Goal: Task Accomplishment & Management: Use online tool/utility

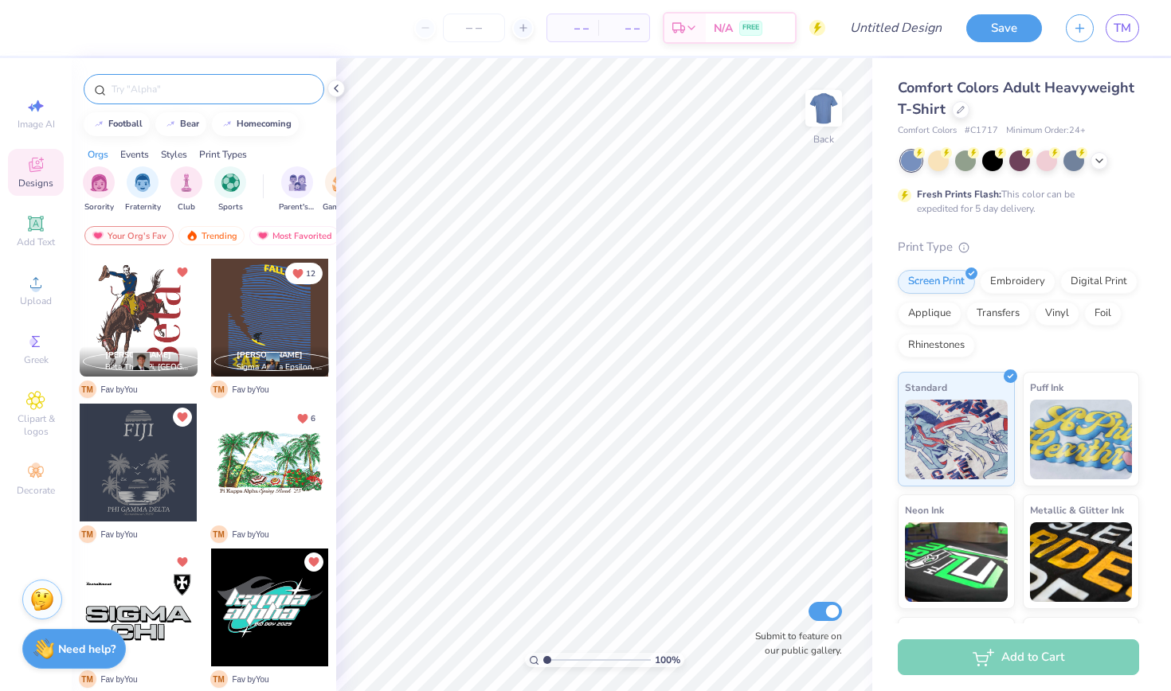
click at [154, 92] on input "text" at bounding box center [212, 89] width 204 height 16
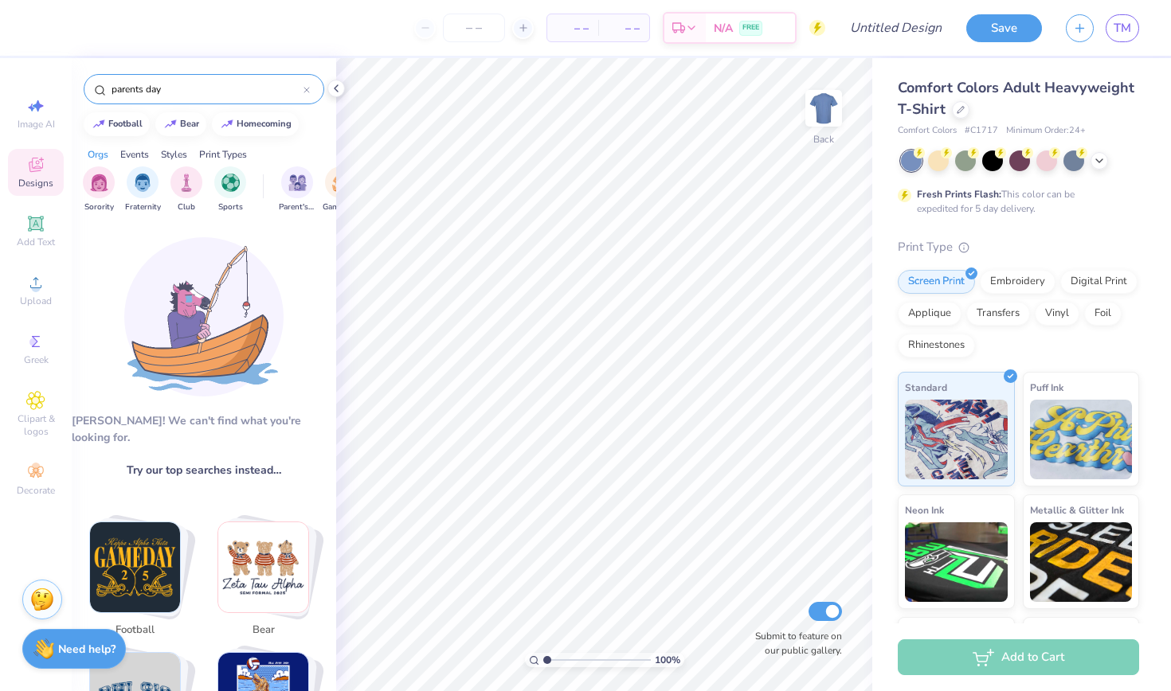
click at [225, 92] on input "parents day" at bounding box center [207, 89] width 194 height 16
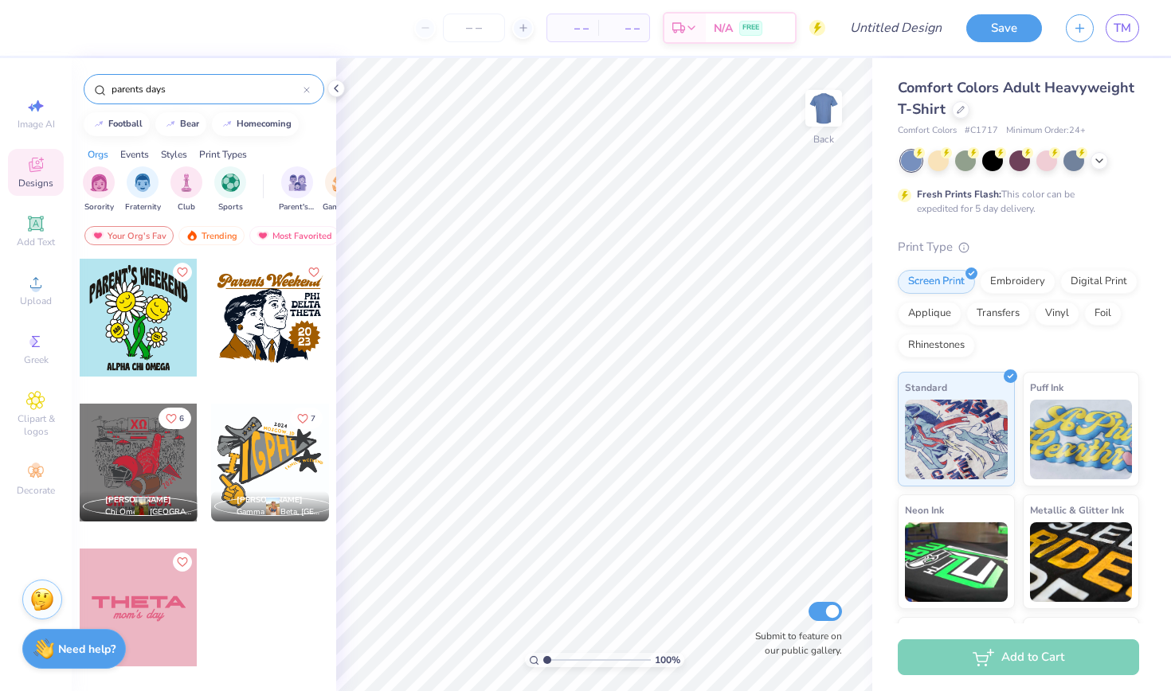
type input "parents days"
click at [268, 324] on div at bounding box center [270, 318] width 118 height 118
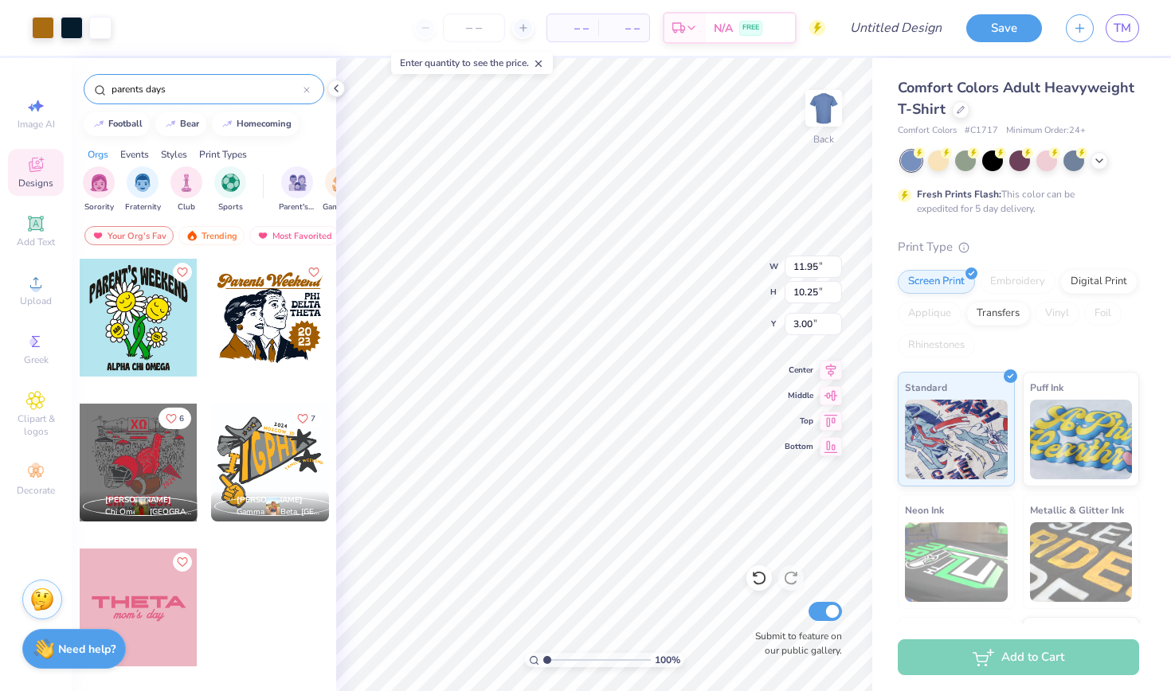
click at [154, 455] on div at bounding box center [139, 463] width 118 height 118
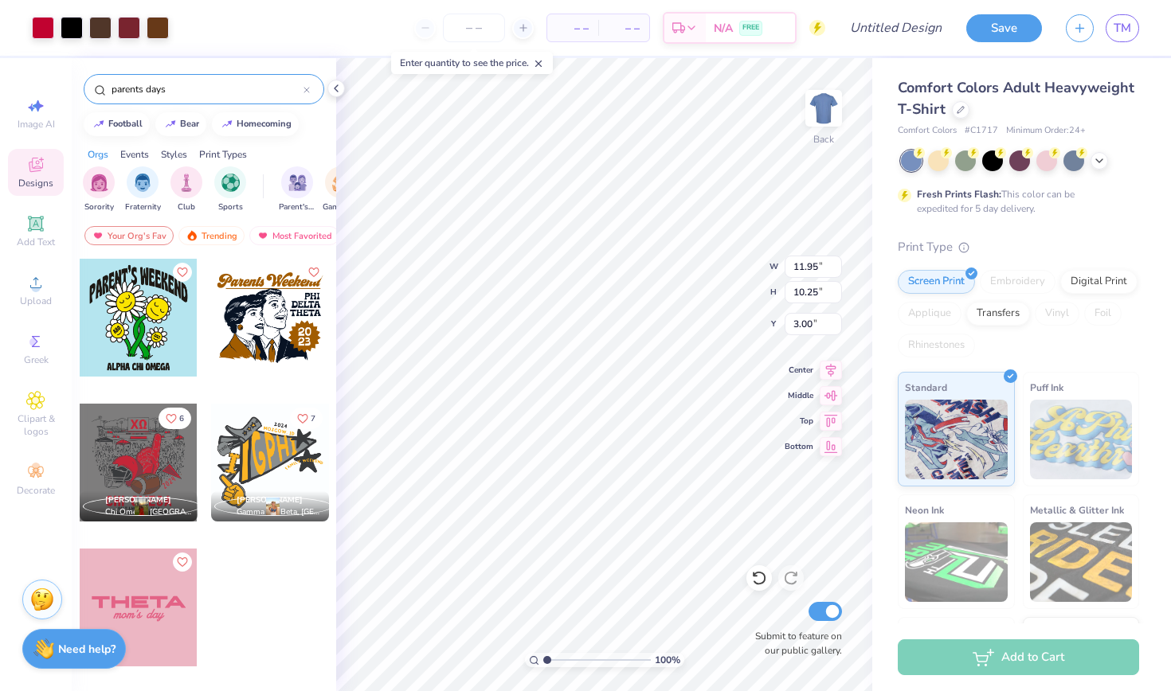
type input "11.60"
type input "13.10"
click at [614, 331] on div "Hold “Option ⌥” to see the space between elements." at bounding box center [648, 353] width 169 height 46
type input "10.61"
type input "11.95"
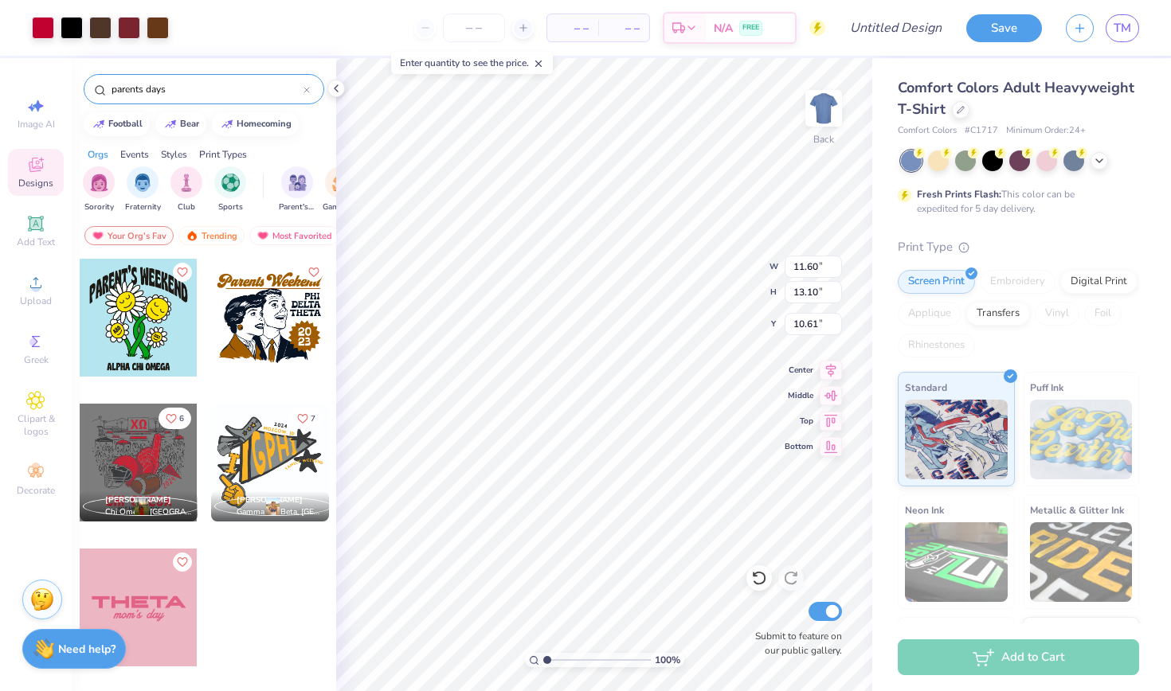
type input "10.25"
type input "3.00"
type input "1.81"
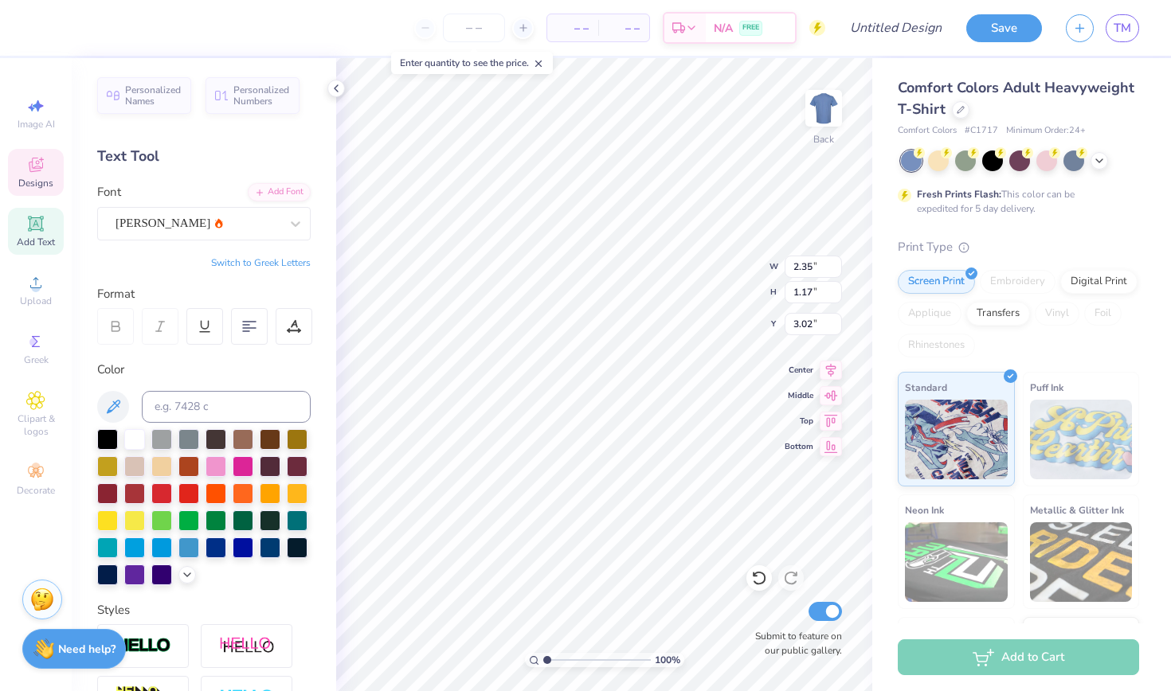
type textarea "E"
type textarea "e"
type textarea "EX"
type input "3.00"
type textarea "o"
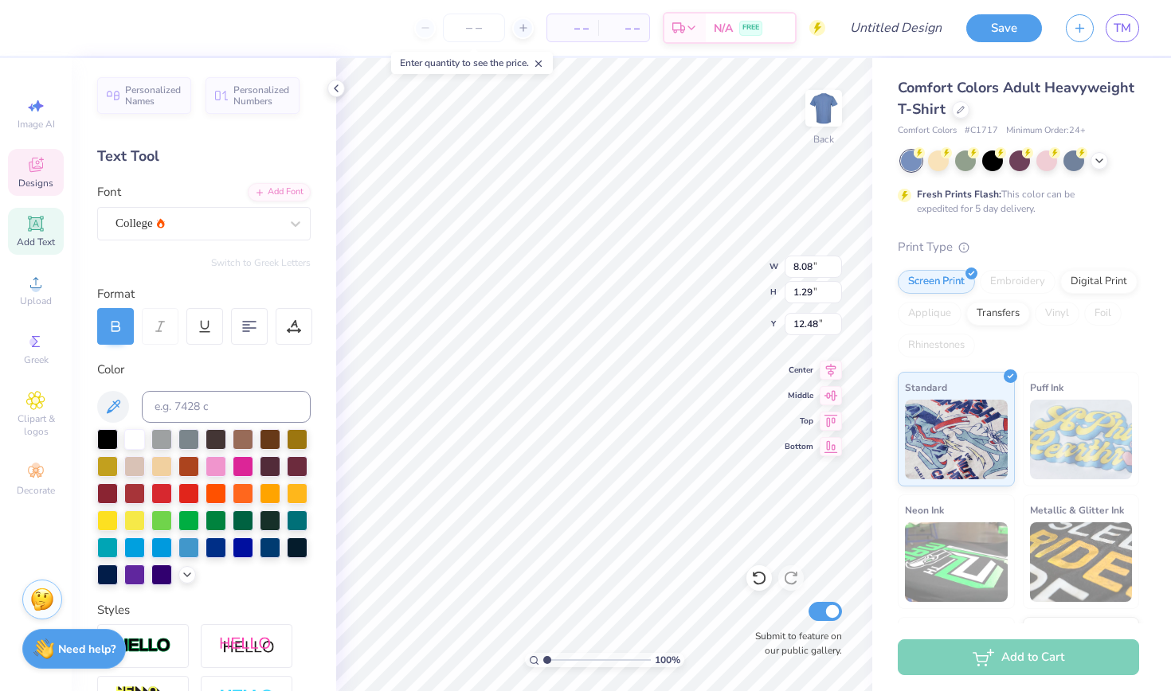
scroll to position [0, 2]
type textarea "Sigma Chi"
type input "6.70"
type input "0.56"
type input "14.35"
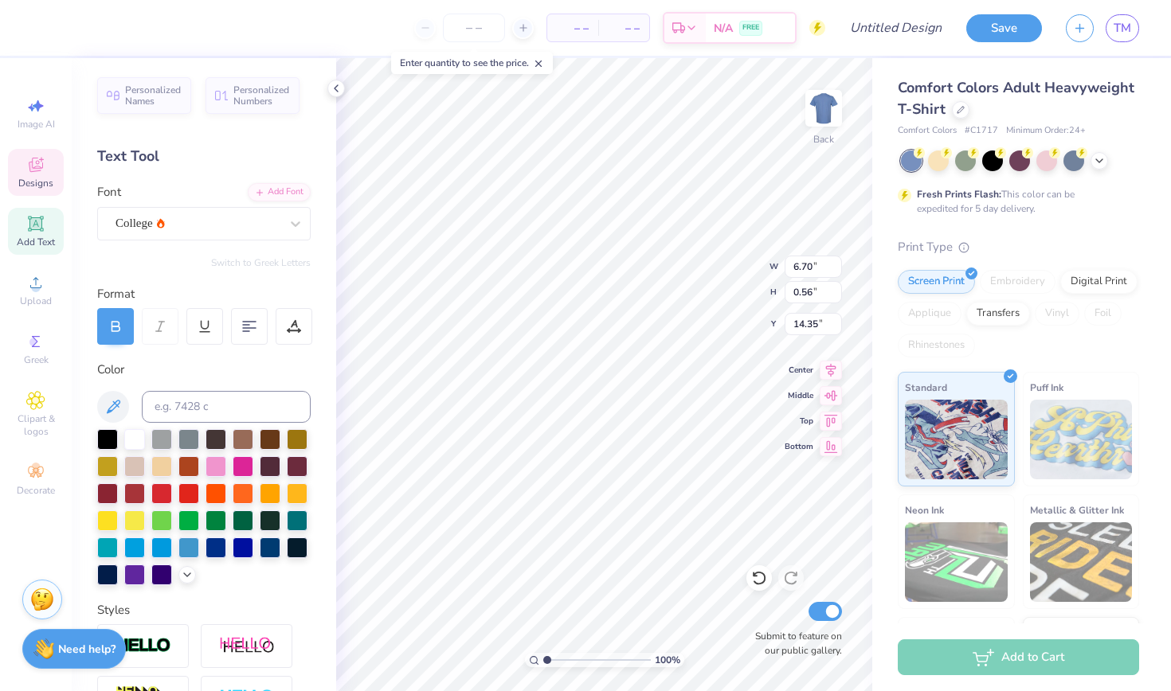
type input "5.06"
type input "0.41"
type input "13.87"
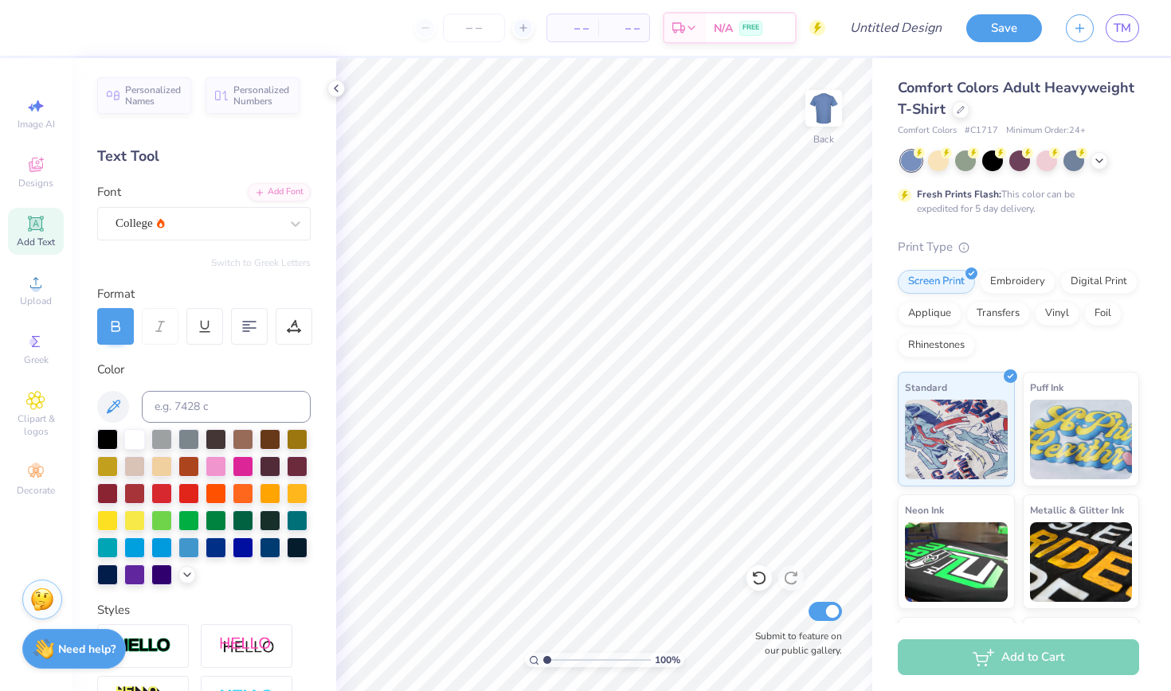
scroll to position [0, 0]
click at [1121, 22] on span "TM" at bounding box center [1123, 28] width 18 height 18
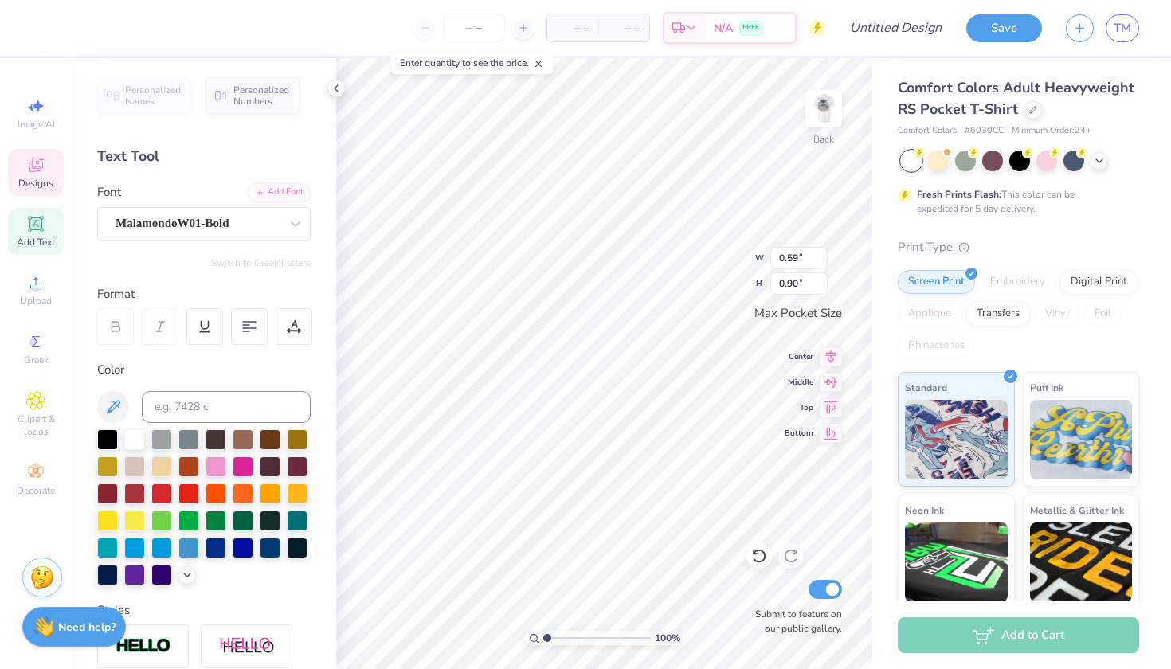
type input "0.70"
type input "1.13"
type input "0.59"
type input "0.90"
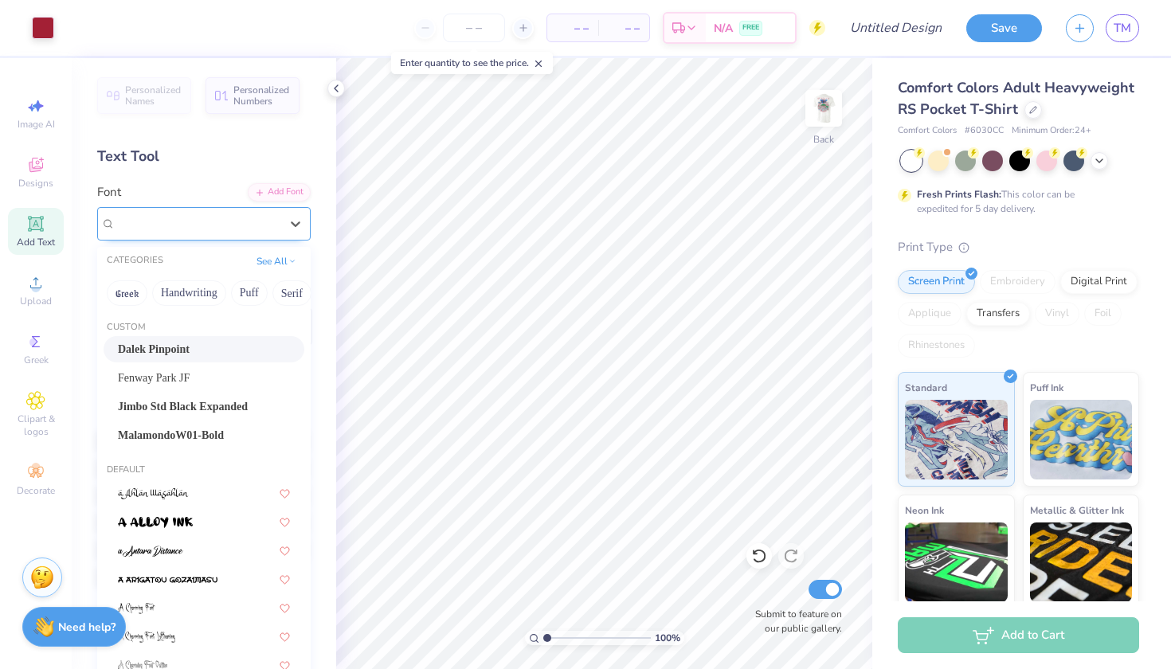
click at [174, 222] on span "Dalek Pinpoint" at bounding box center [154, 223] width 76 height 18
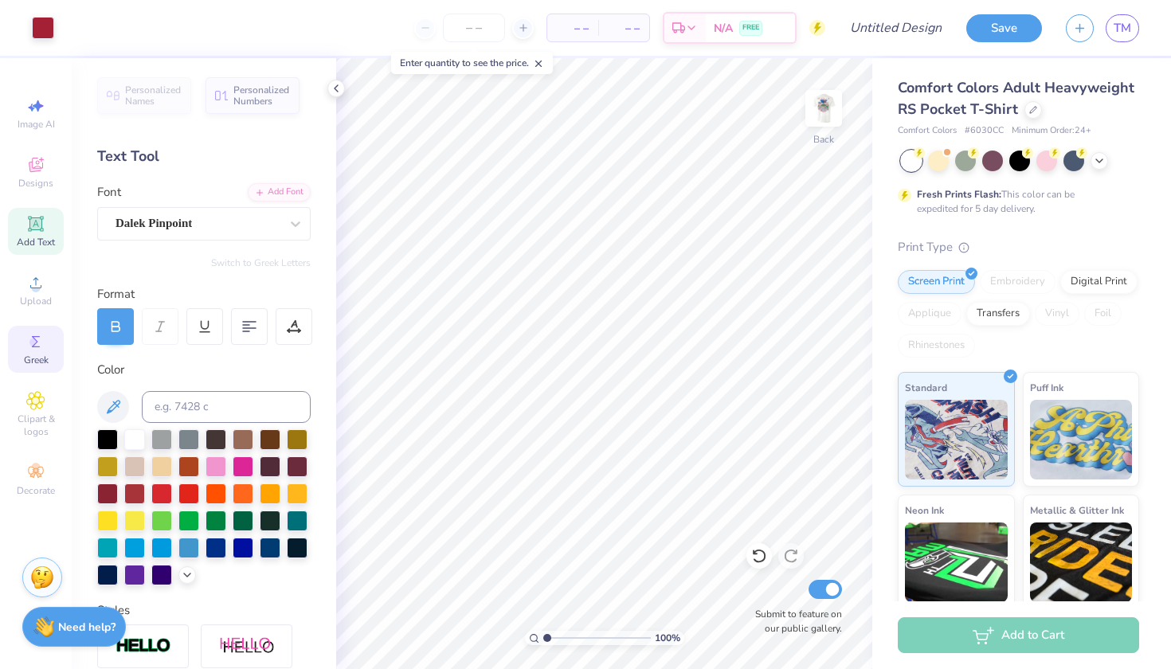
click at [41, 354] on span "Greek" at bounding box center [36, 360] width 25 height 13
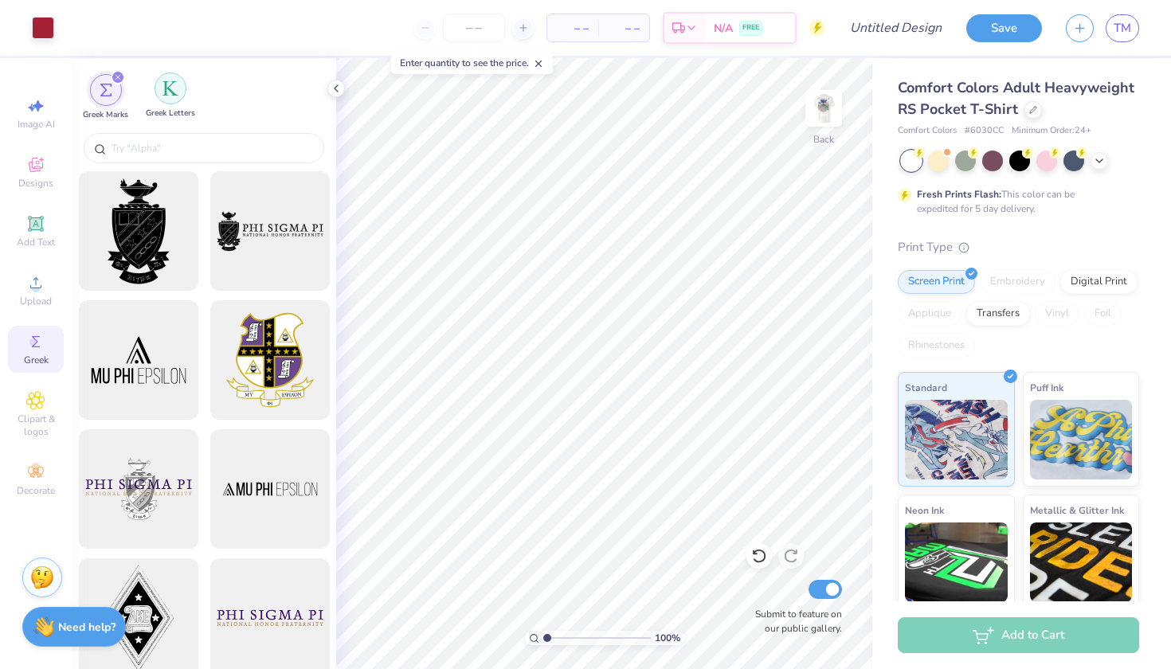
click at [169, 104] on div "filter for Greek Letters" at bounding box center [171, 88] width 32 height 32
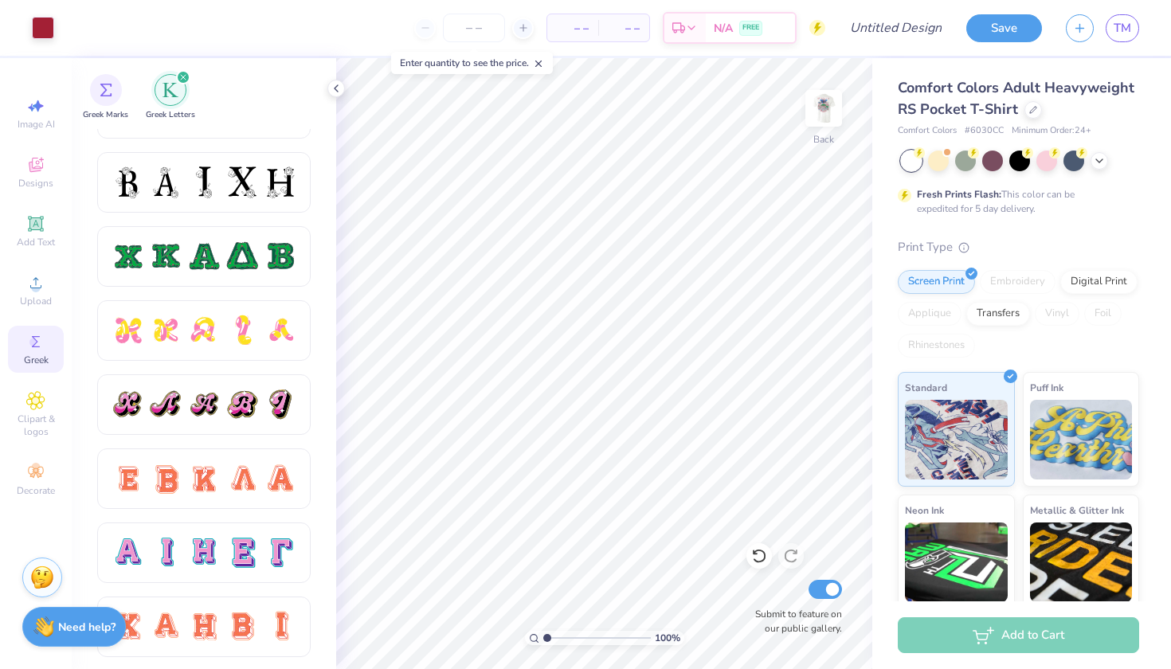
scroll to position [717, 0]
click at [112, 92] on div "filter for Greek Marks" at bounding box center [106, 88] width 32 height 32
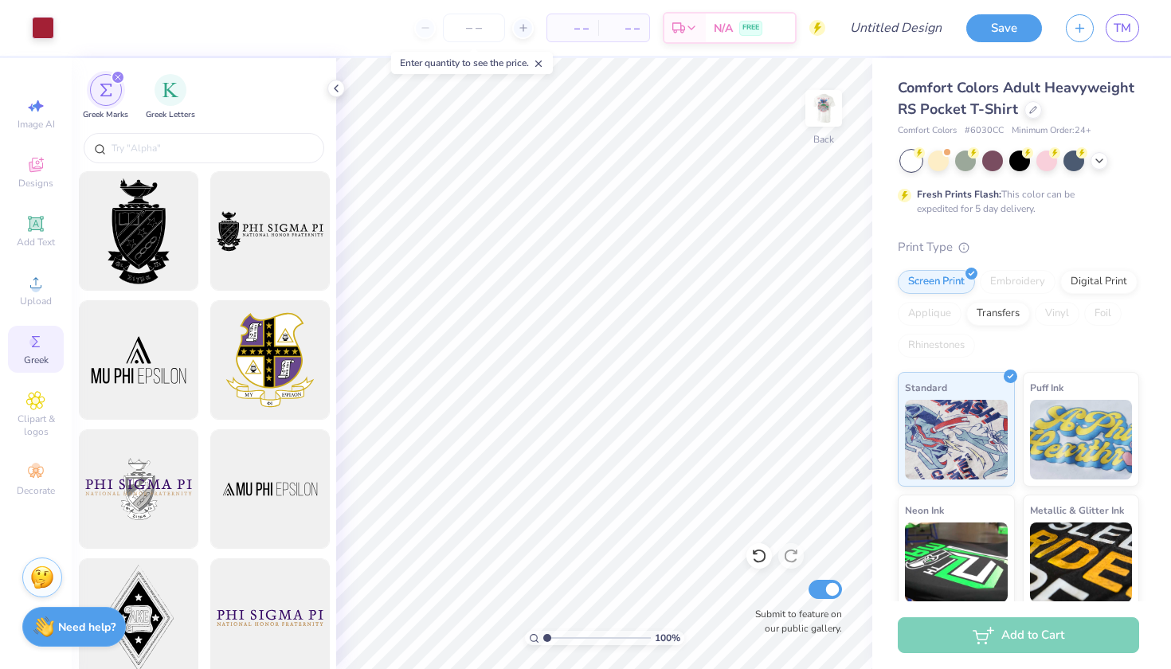
scroll to position [0, 0]
click at [230, 135] on div at bounding box center [204, 148] width 241 height 30
click at [210, 147] on input "text" at bounding box center [212, 148] width 204 height 16
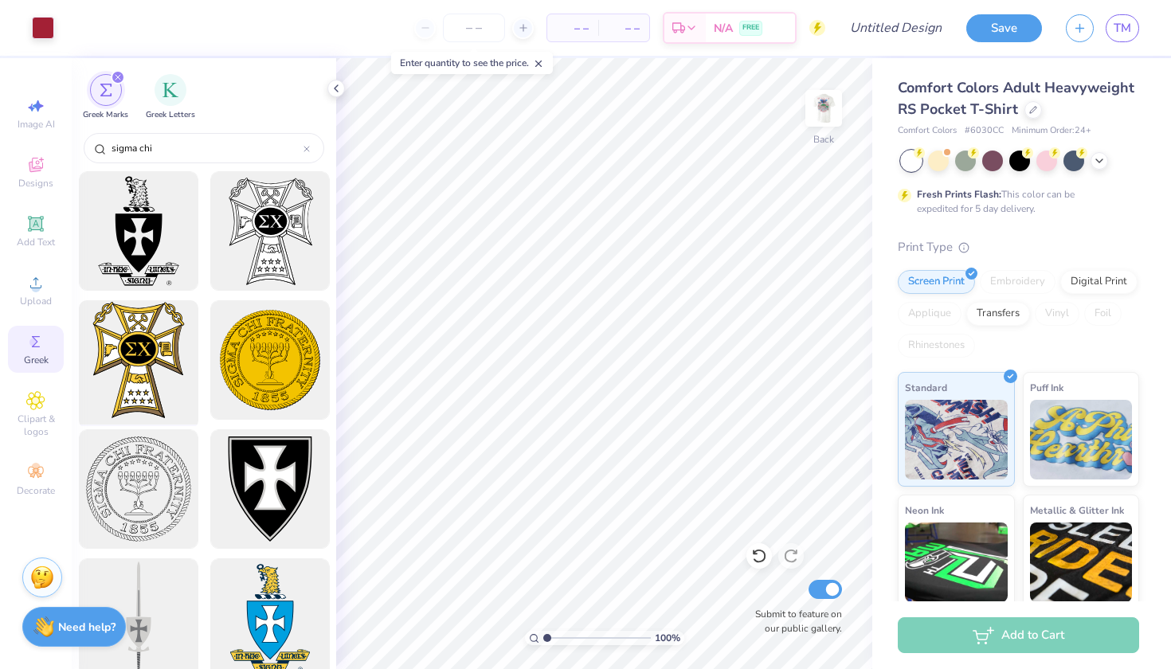
type input "sigma chi"
click at [147, 345] on div at bounding box center [137, 360] width 131 height 131
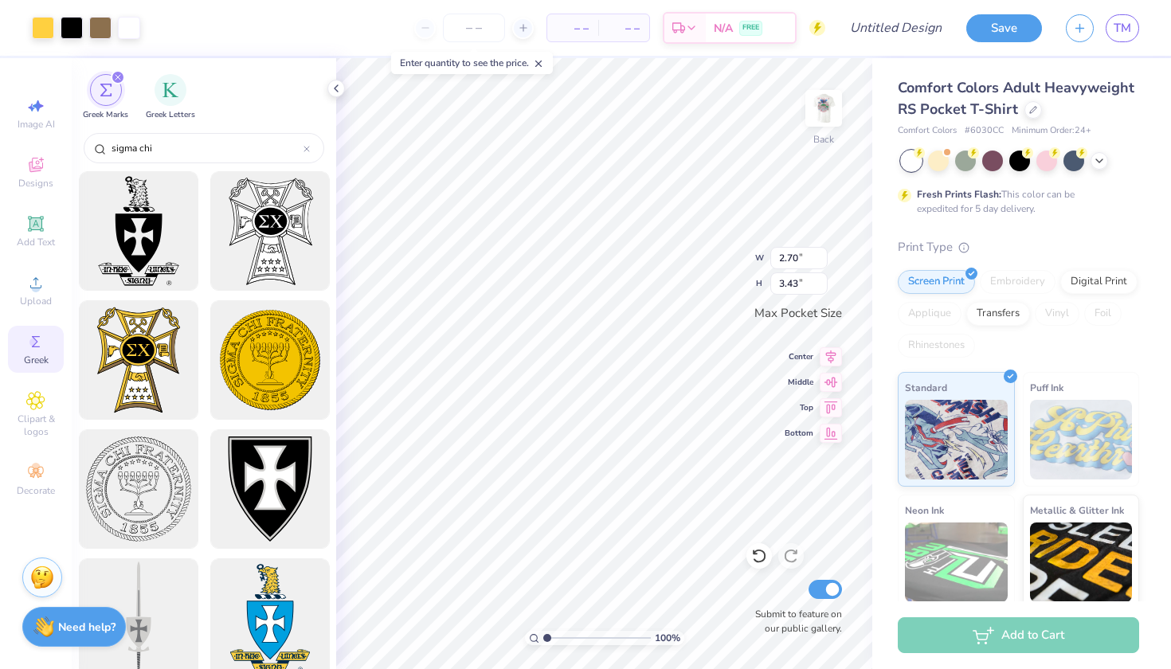
type input "1.00"
type input "1.27"
click at [331, 88] on icon at bounding box center [336, 88] width 13 height 13
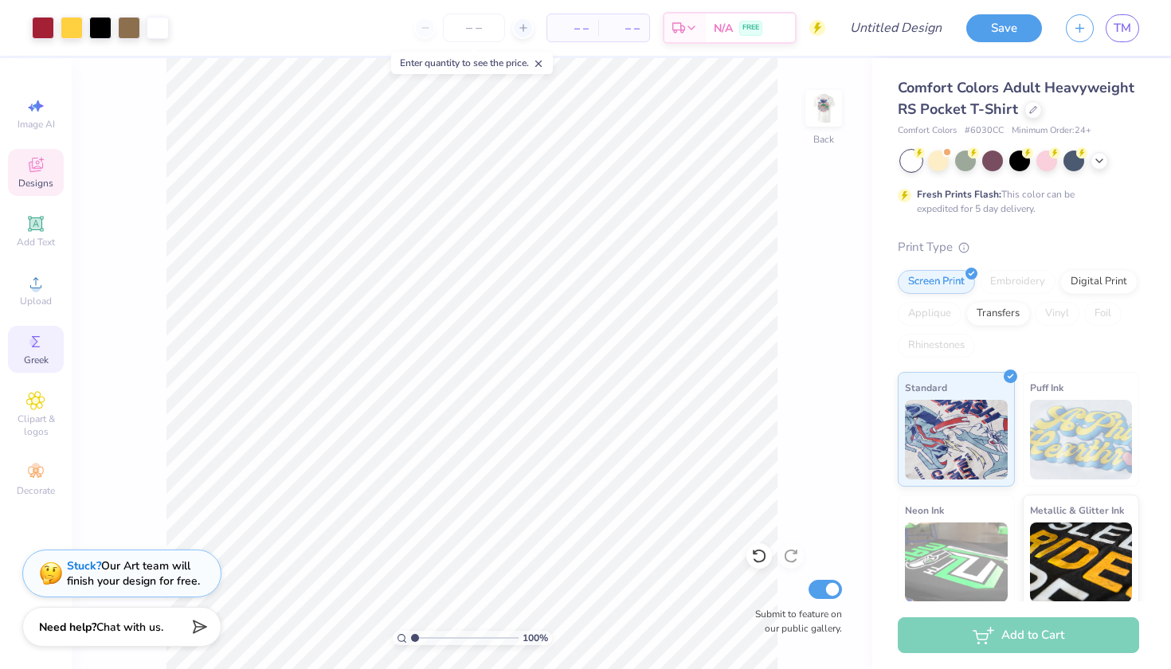
click at [29, 169] on icon at bounding box center [35, 164] width 19 height 19
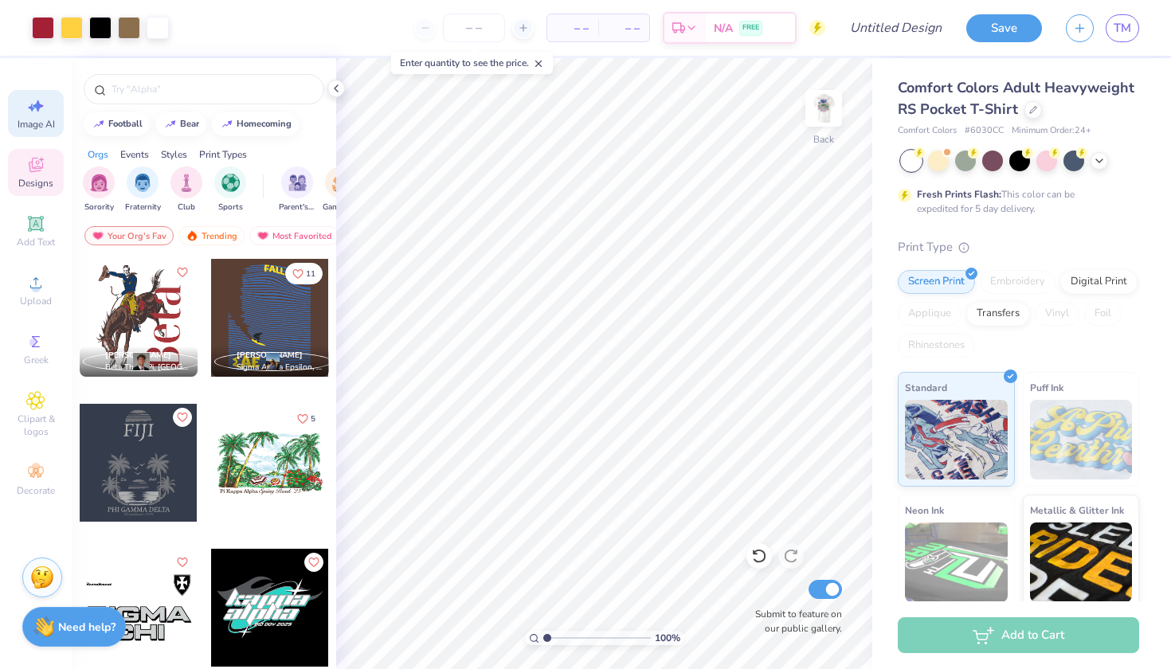
click at [41, 116] on div "Image AI" at bounding box center [36, 113] width 56 height 47
select select "4"
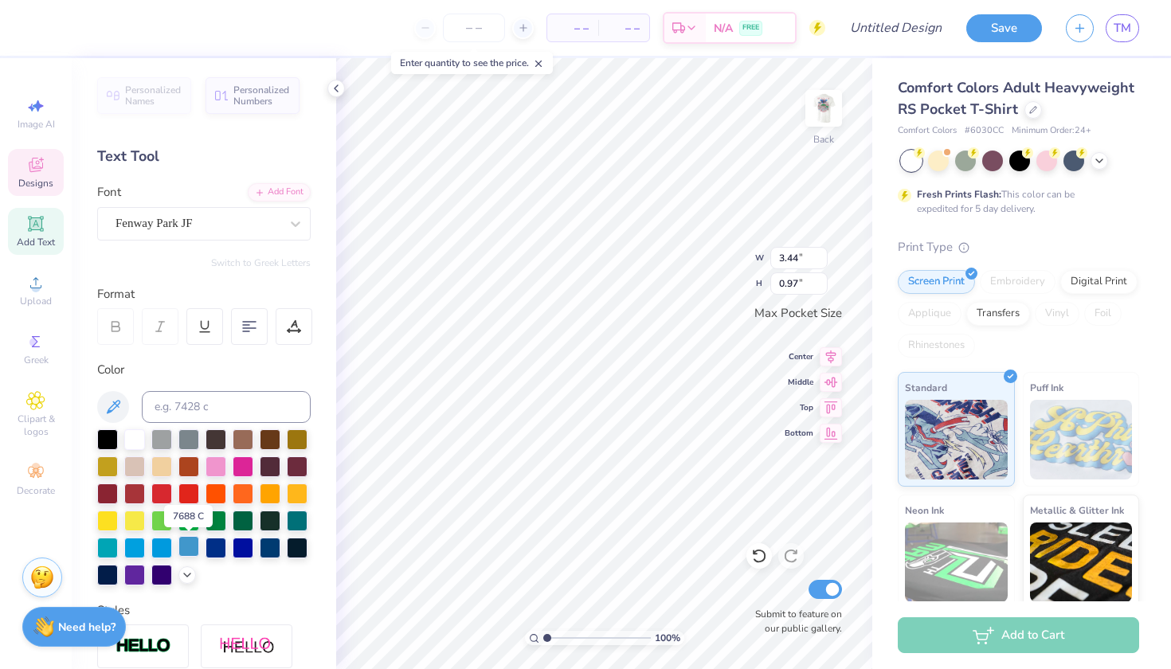
click at [191, 553] on div at bounding box center [188, 546] width 21 height 21
click at [198, 541] on div at bounding box center [188, 546] width 21 height 21
click at [186, 546] on div at bounding box center [188, 546] width 21 height 21
click at [190, 545] on div at bounding box center [188, 546] width 21 height 21
click at [186, 546] on div at bounding box center [188, 546] width 21 height 21
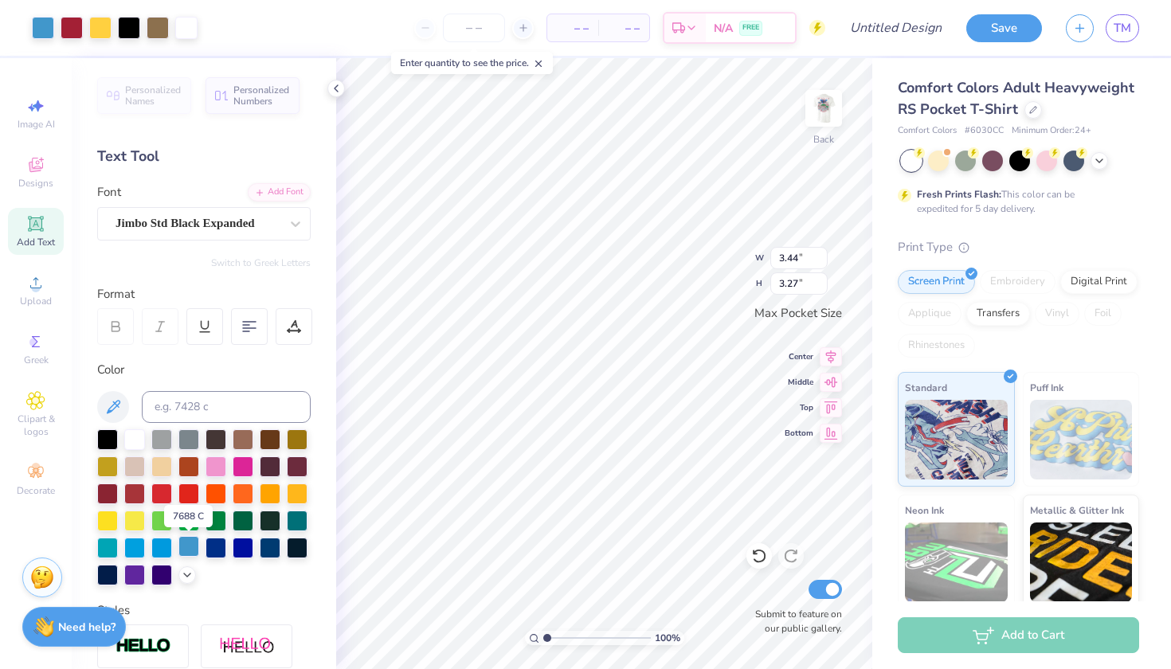
click at [186, 546] on div at bounding box center [188, 546] width 21 height 21
click at [188, 552] on div at bounding box center [188, 546] width 21 height 21
click at [188, 546] on div at bounding box center [188, 546] width 21 height 21
click at [191, 546] on div at bounding box center [188, 546] width 21 height 21
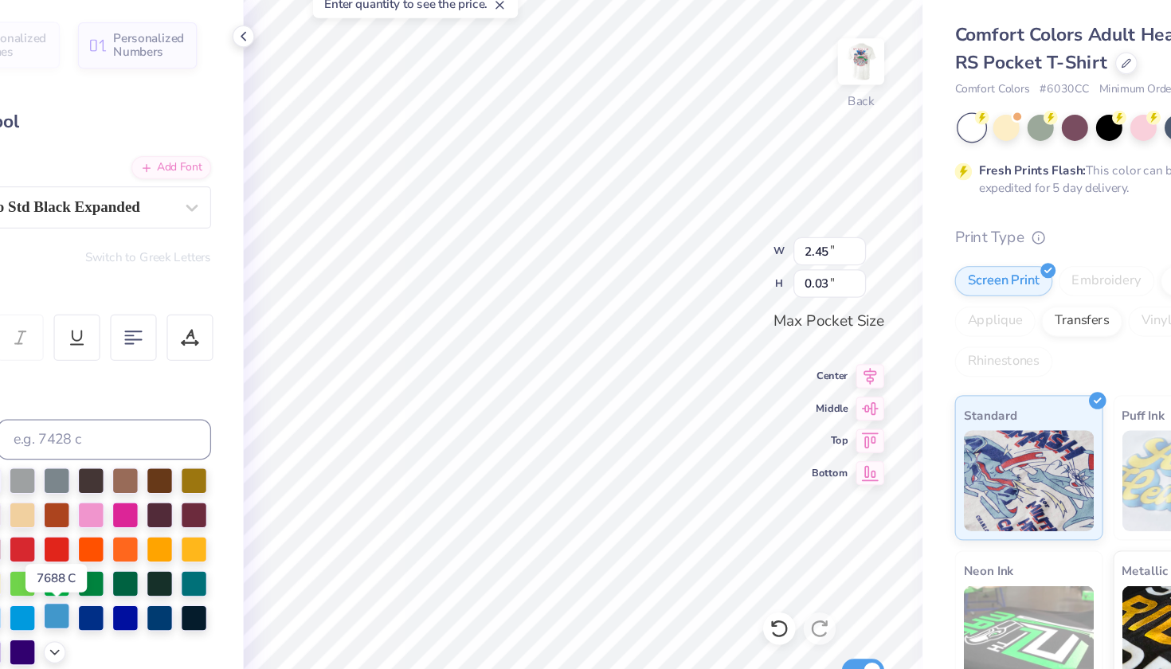
click at [178, 536] on div at bounding box center [188, 546] width 21 height 21
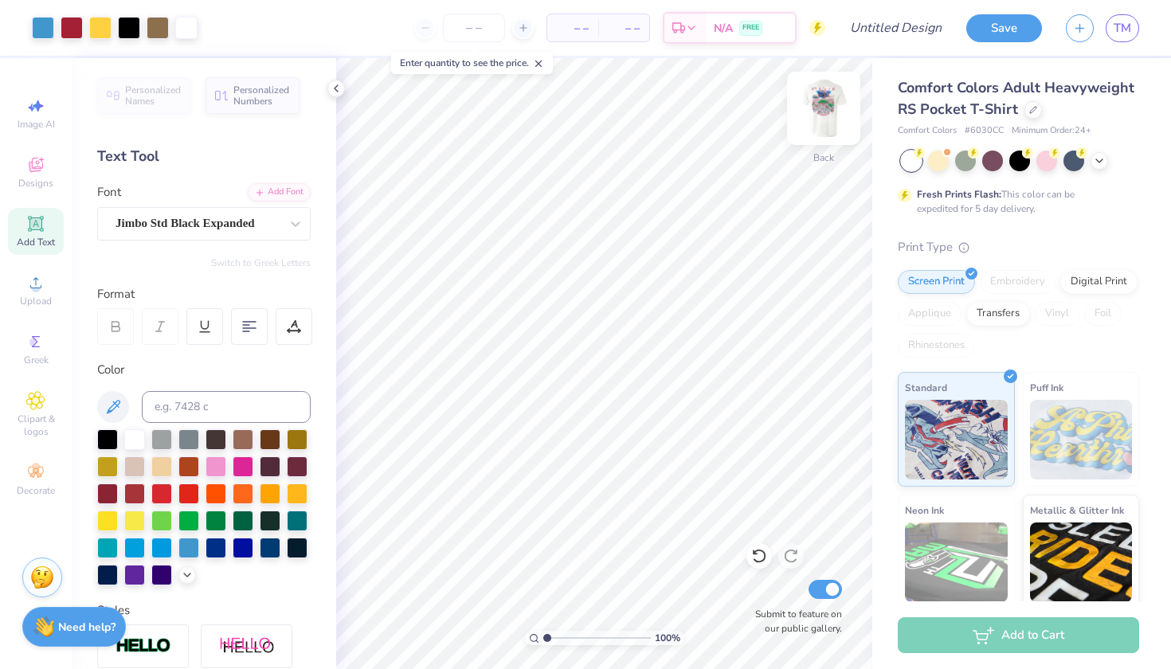
click at [825, 108] on img at bounding box center [824, 108] width 64 height 64
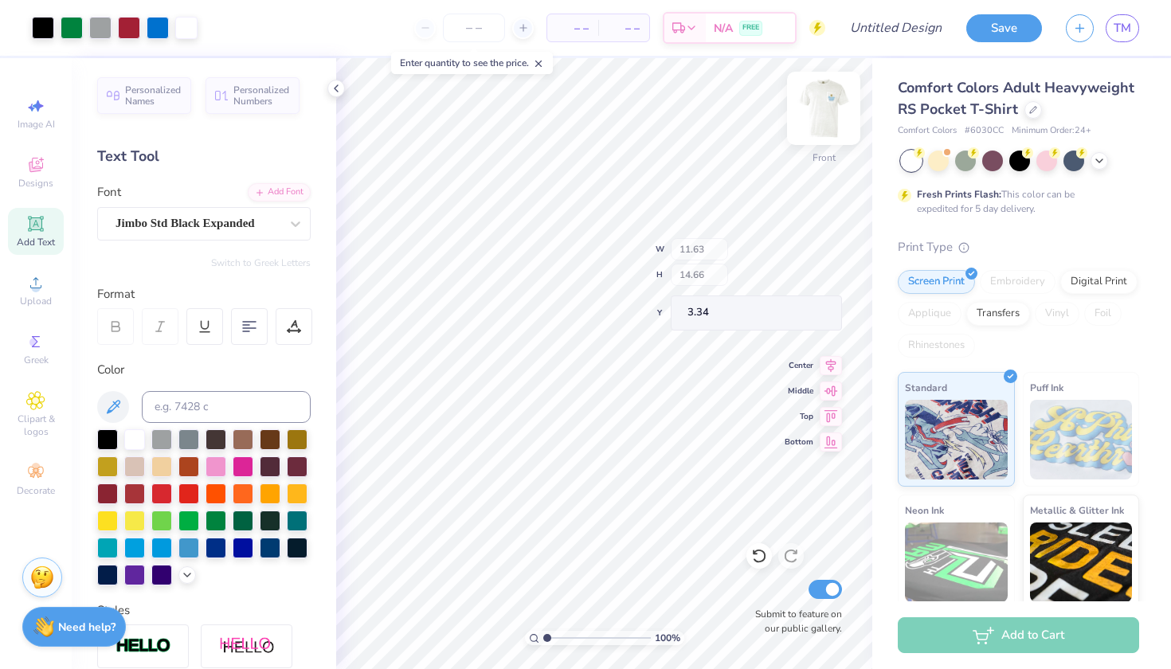
type input "1.74"
type input "2.60"
type input "6.23"
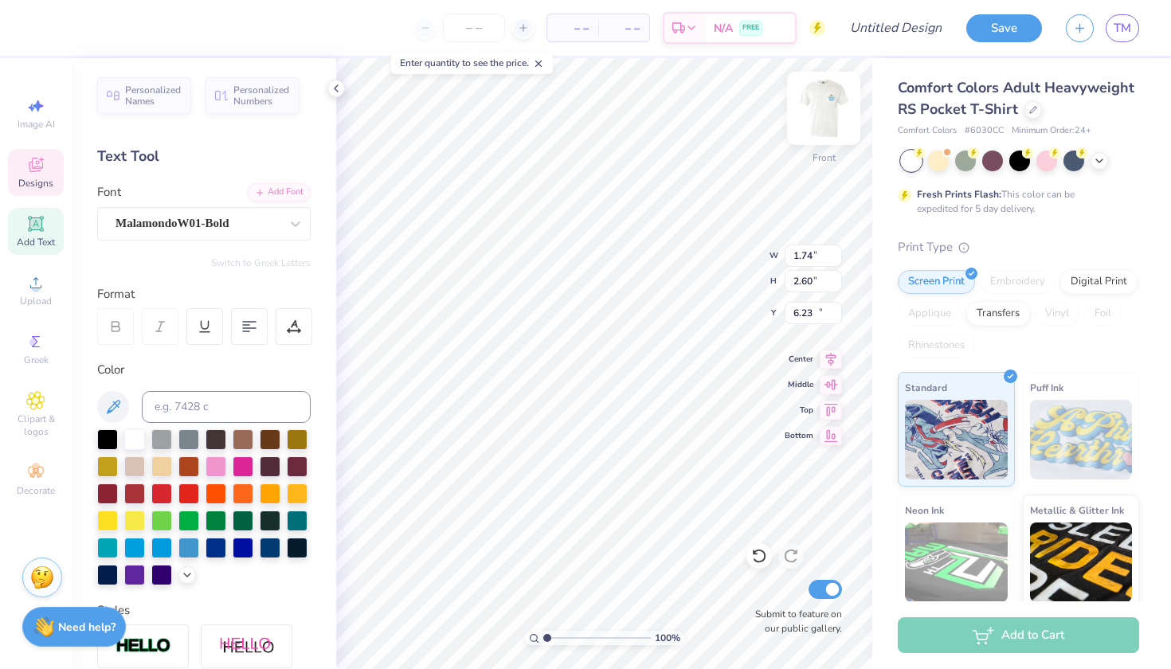
type input "6.76"
type input "1.60"
type input "16.40"
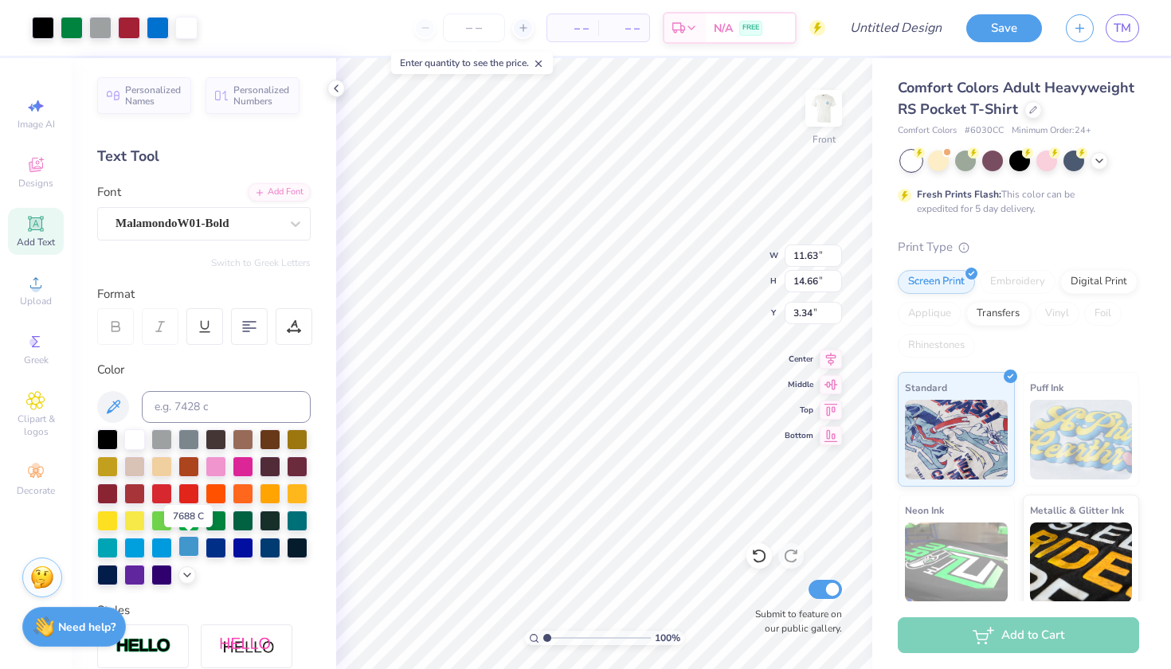
click at [187, 544] on div at bounding box center [188, 546] width 21 height 21
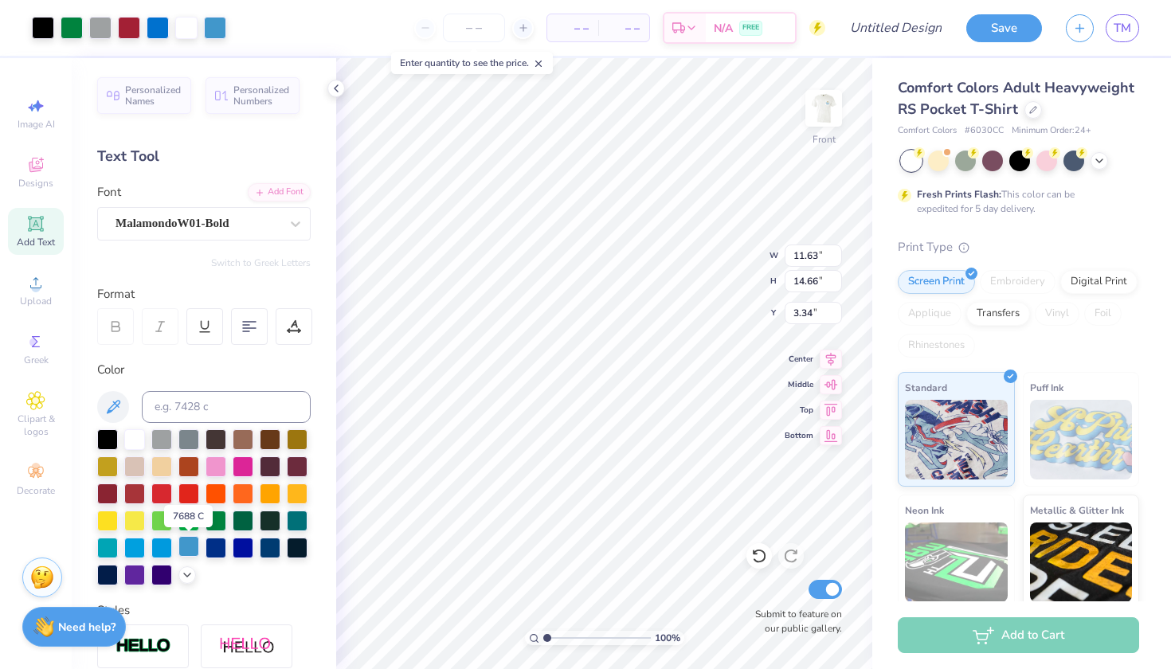
click at [187, 544] on div at bounding box center [188, 546] width 21 height 21
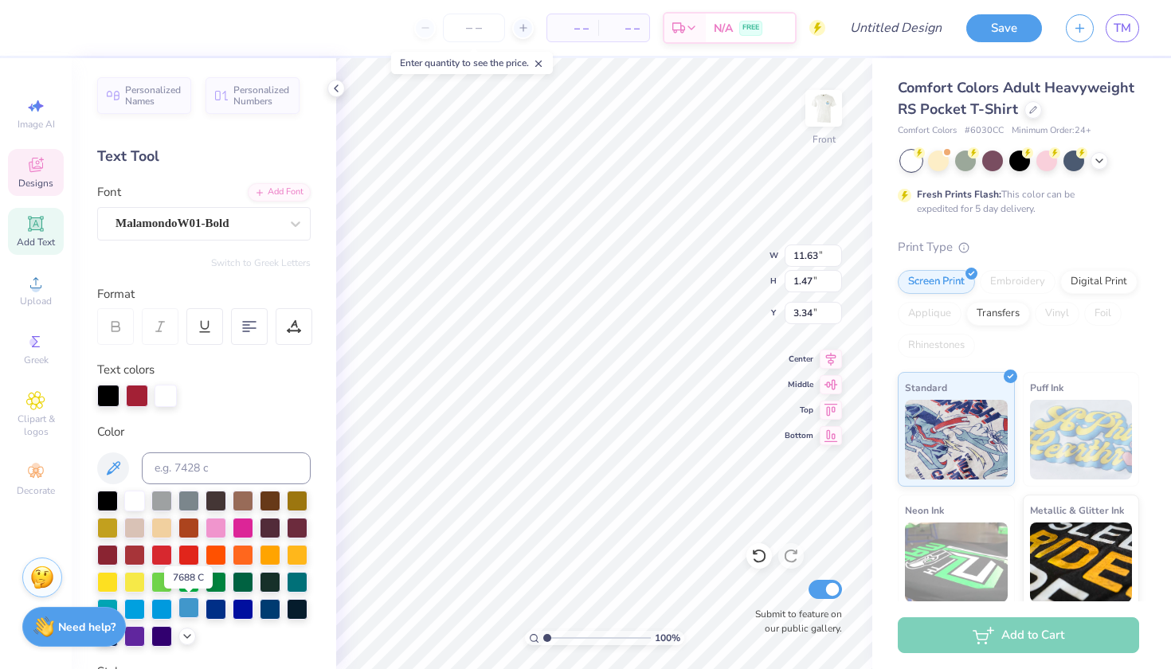
click at [189, 606] on div at bounding box center [188, 607] width 21 height 21
type input "1.77"
type input "2.69"
type input "6.19"
type input "4.26"
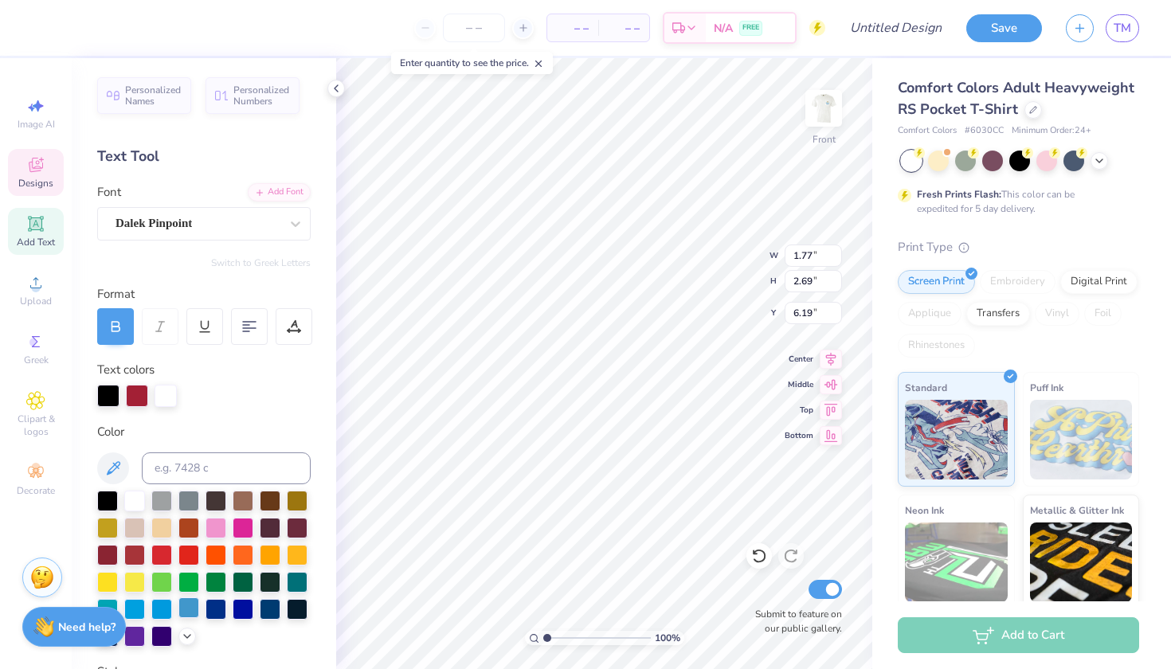
type input "0.91"
type input "5.08"
click at [190, 608] on div at bounding box center [188, 607] width 21 height 21
click at [194, 610] on div at bounding box center [188, 607] width 21 height 21
type input "7.20"
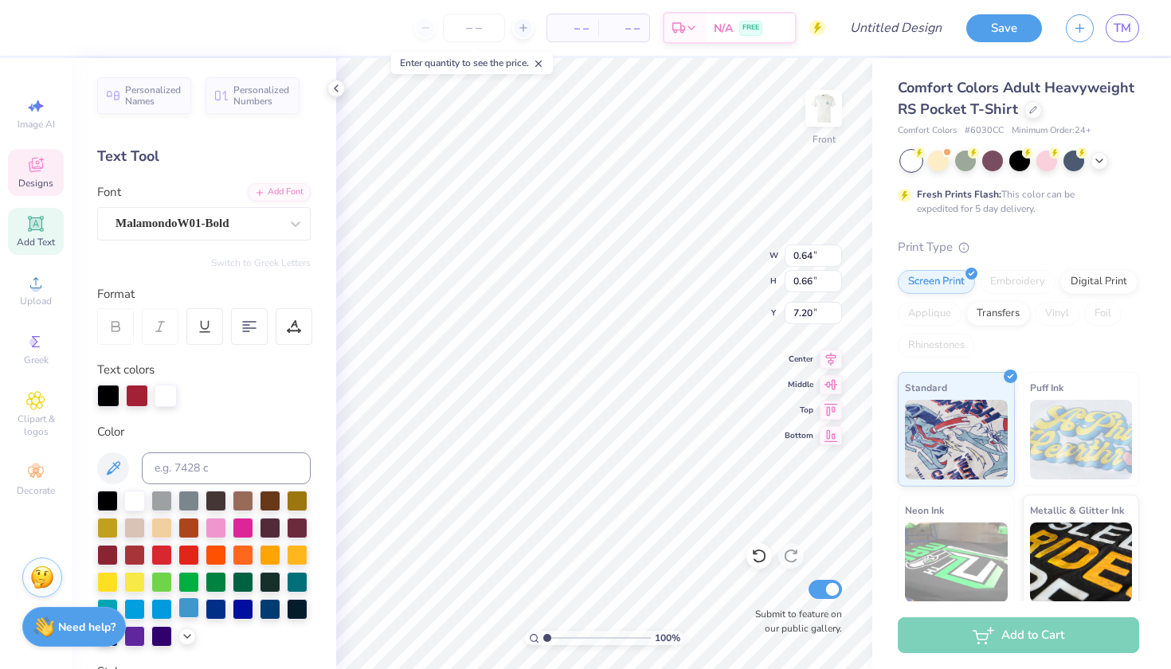
click at [188, 609] on div at bounding box center [188, 607] width 21 height 21
type input "2.06"
type input "3.25"
type input "5.99"
type input "1.74"
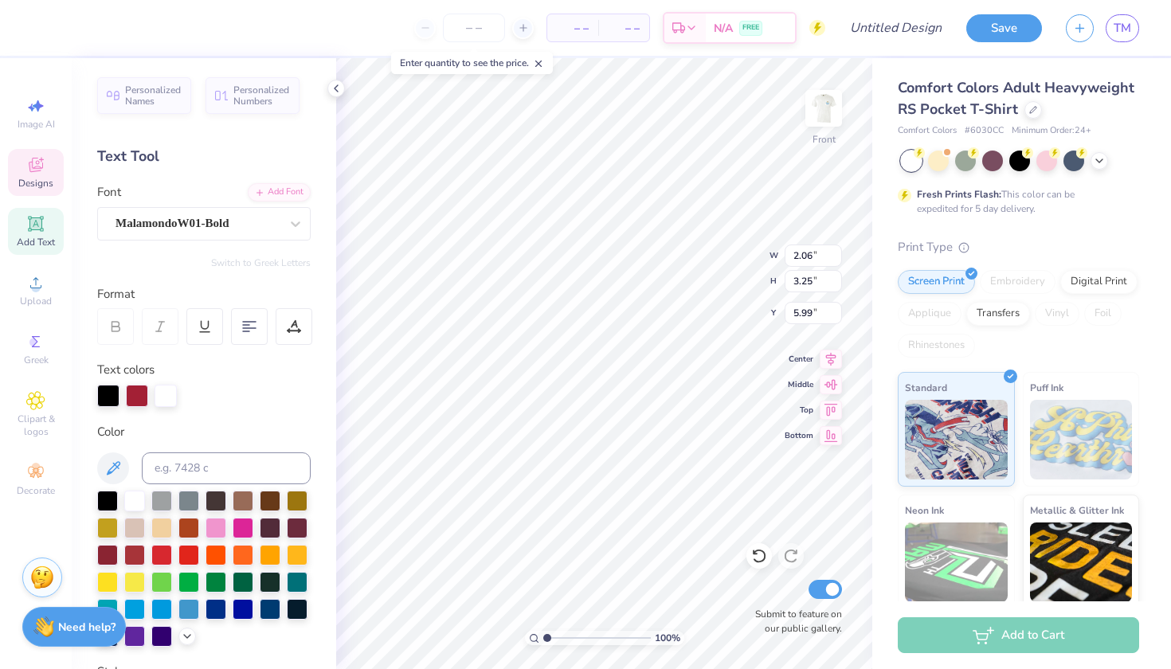
type input "2.60"
type input "6.23"
type input "1.77"
type input "2.69"
type input "6.23"
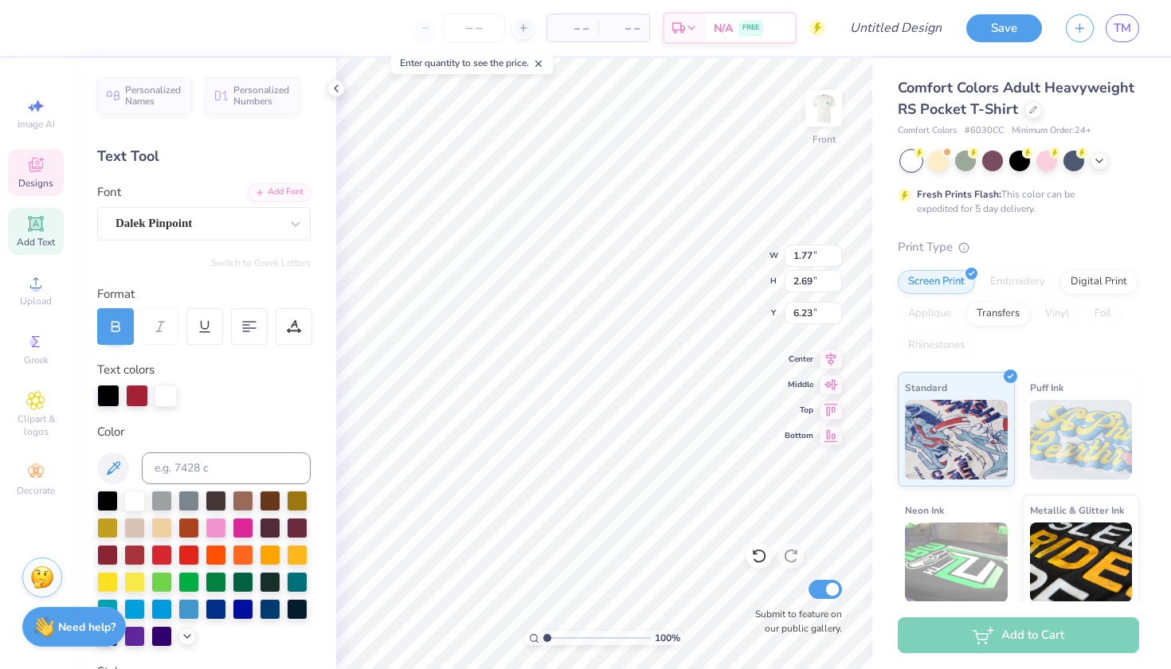
type input "2.06"
type input "3.25"
type input "5.91"
type textarea "E"
type textarea "X"
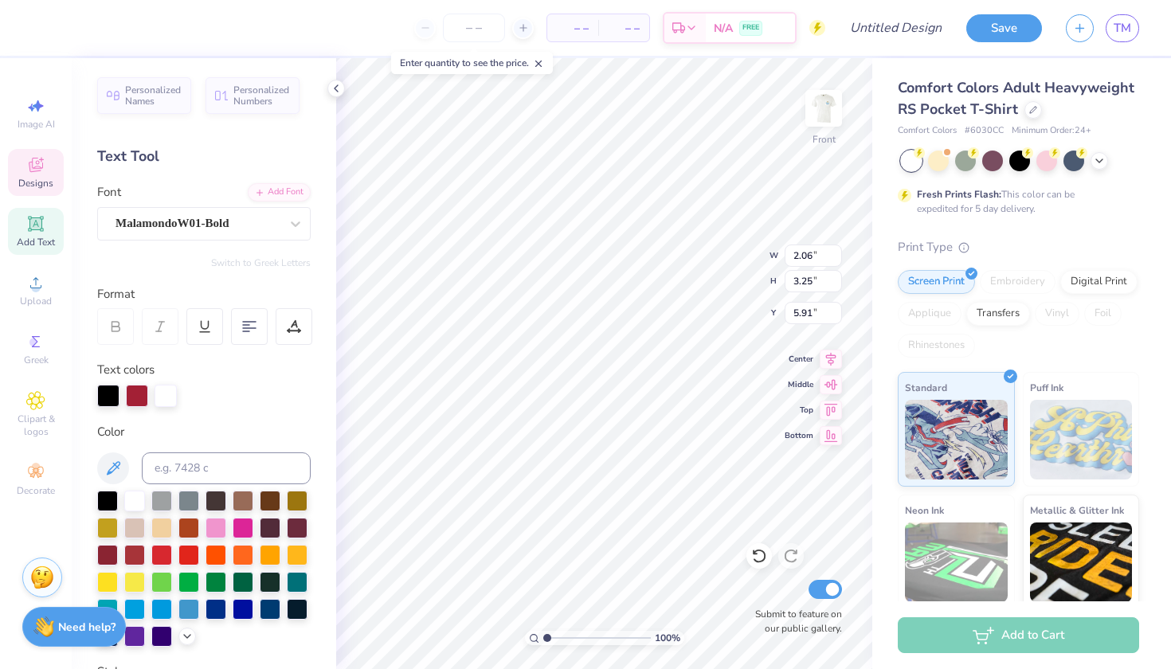
type input "1.77"
type input "2.69"
type input "6.23"
type textarea "E"
type input "5.98"
